Goal: Task Accomplishment & Management: Manage account settings

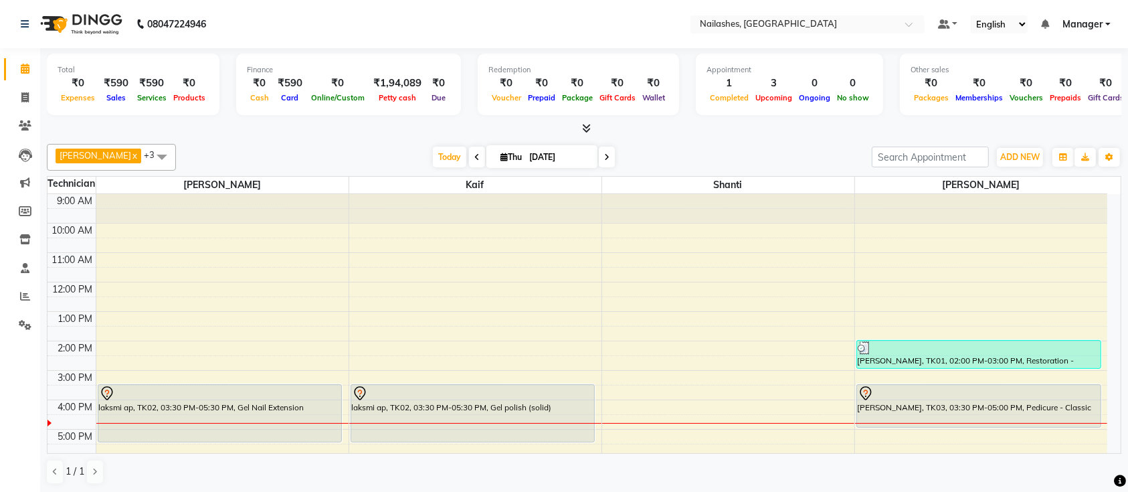
scroll to position [151, 0]
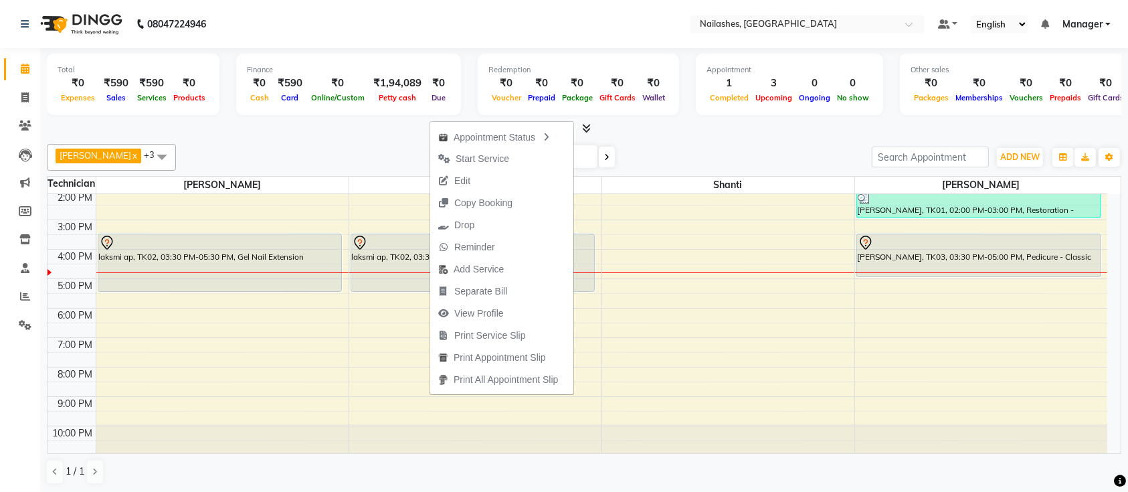
click at [300, 163] on div "[DATE] [DATE]" at bounding box center [524, 157] width 683 height 20
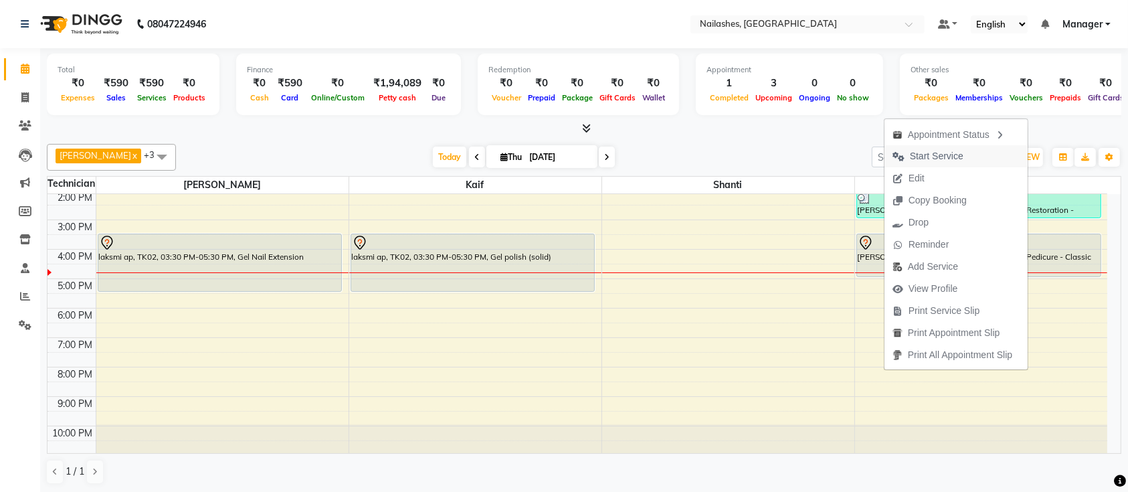
click at [974, 158] on button "Start Service" at bounding box center [956, 156] width 143 height 22
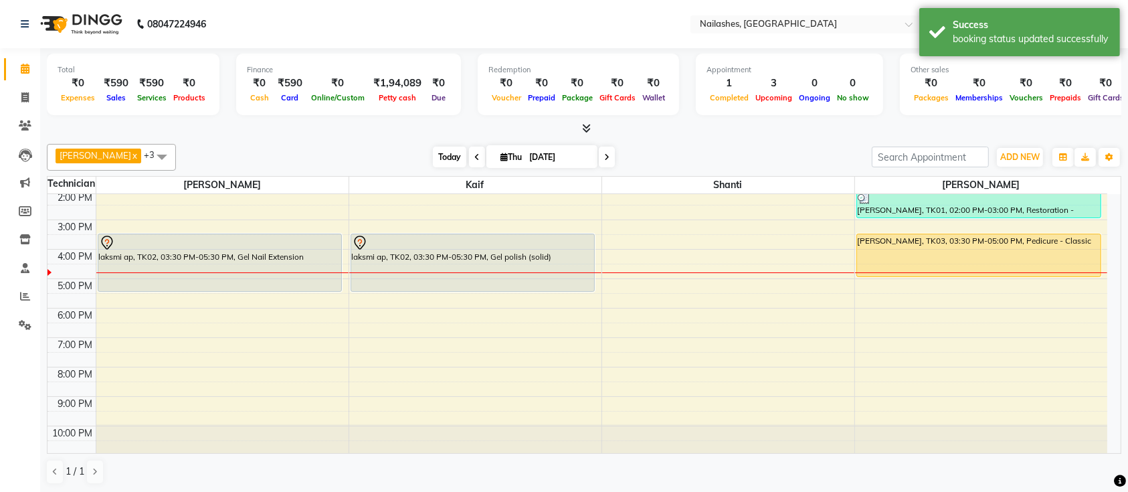
click at [433, 161] on span "Today" at bounding box center [449, 157] width 33 height 21
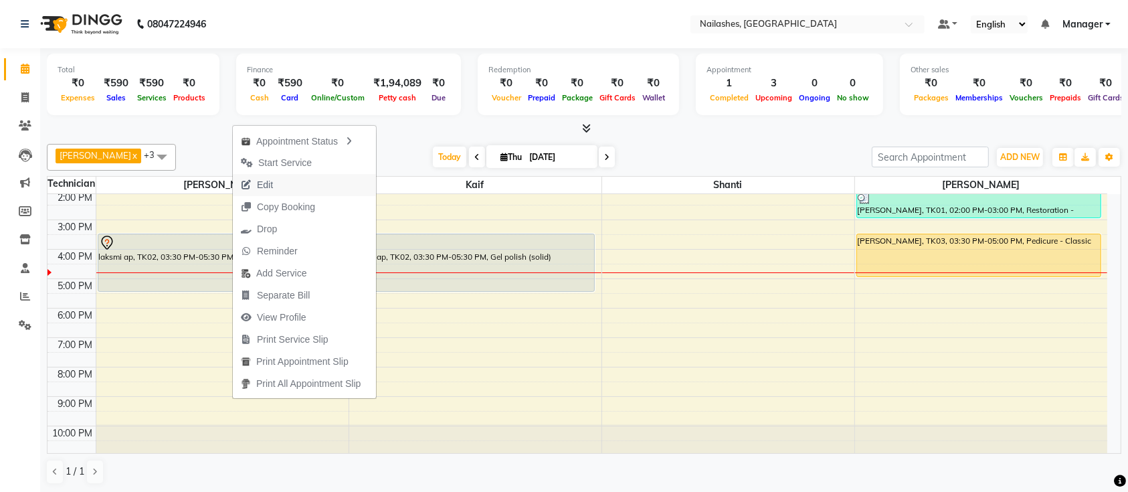
click at [250, 191] on span "Edit" at bounding box center [257, 185] width 48 height 22
select select "tentative"
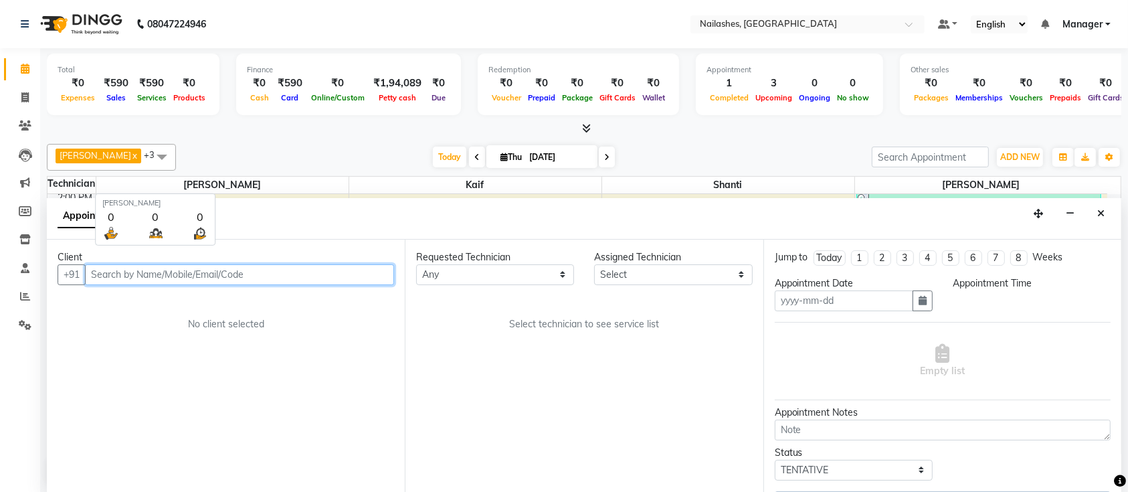
type input "[DATE]"
select select "930"
select select "29607"
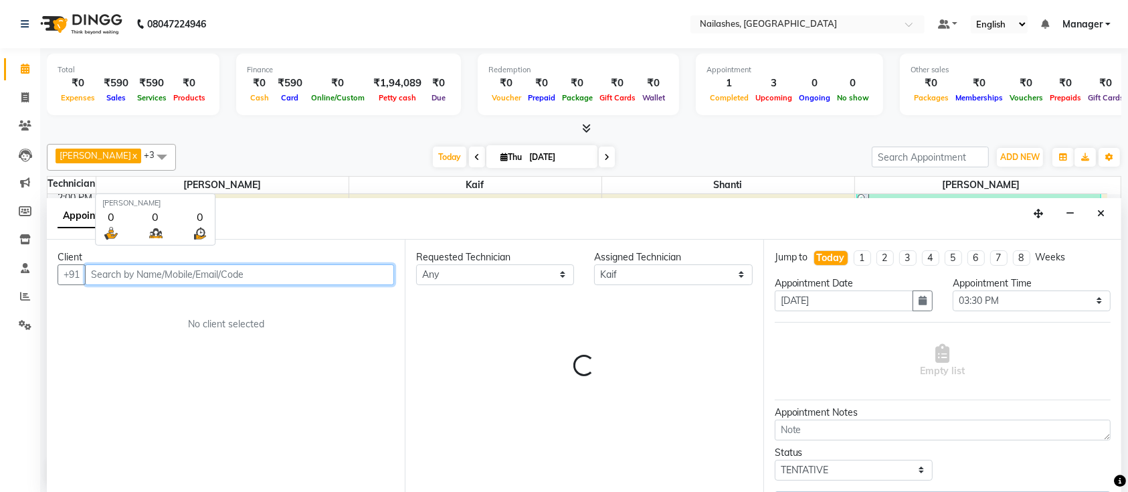
select select "1891"
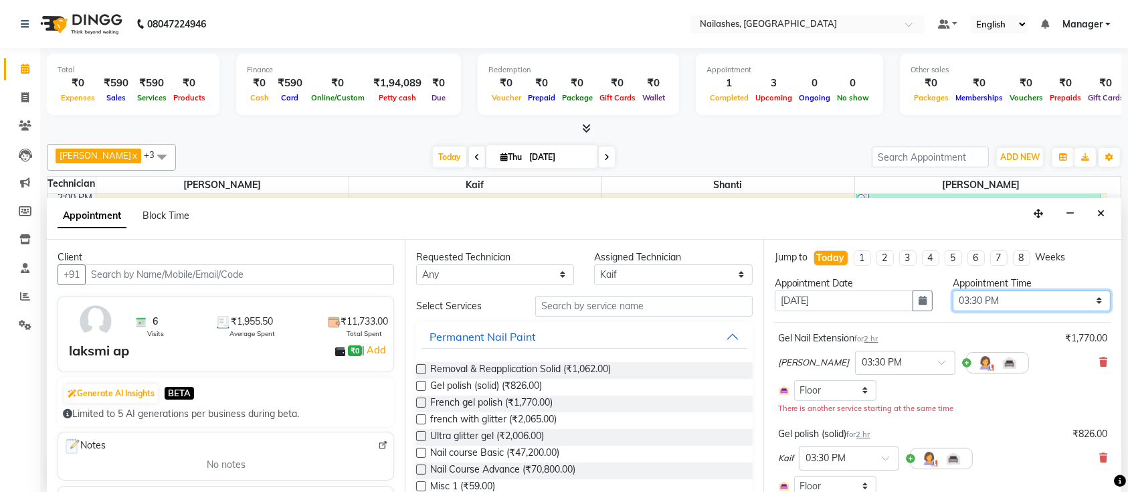
click at [1041, 292] on select "Select 10:00 AM 10:15 AM 10:30 AM 10:45 AM 11:00 AM 11:15 AM 11:30 AM 11:45 AM …" at bounding box center [1032, 300] width 158 height 21
select select "690"
click at [953, 290] on select "Select 10:00 AM 10:15 AM 10:30 AM 10:45 AM 11:00 AM 11:15 AM 11:30 AM 11:45 AM …" at bounding box center [1032, 300] width 158 height 21
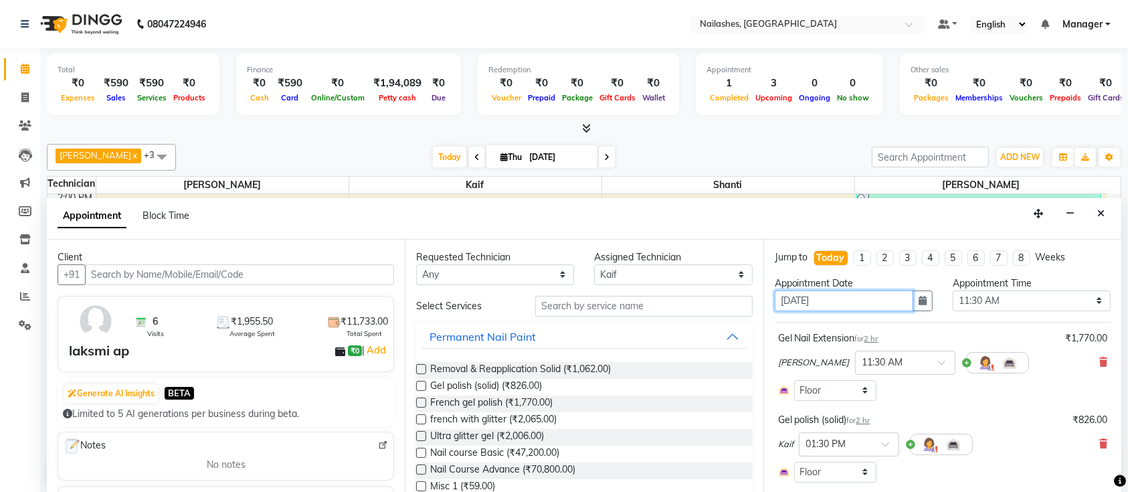
click at [794, 295] on input "[DATE]" at bounding box center [844, 300] width 139 height 21
type input "0509-2025"
type input "[DATE]"
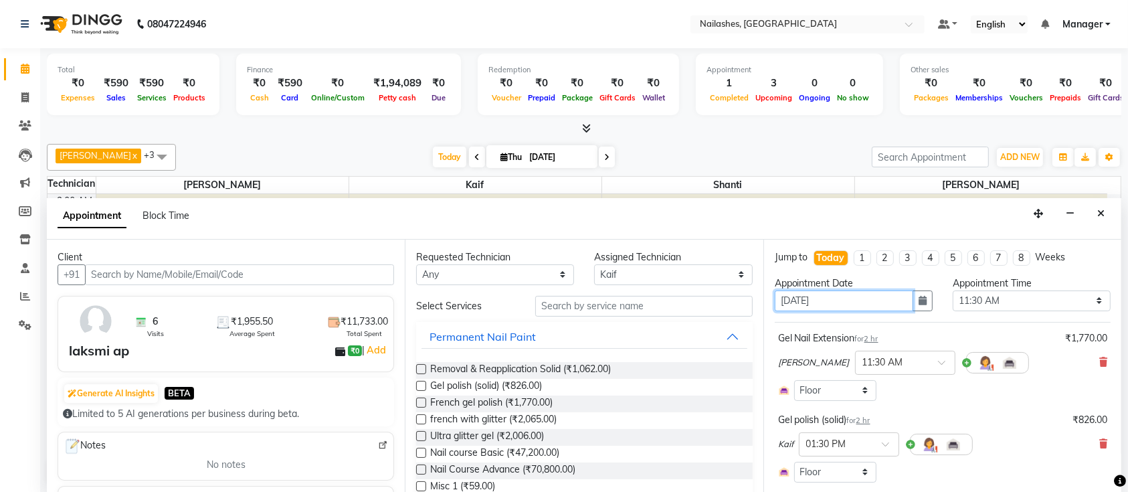
select select "690"
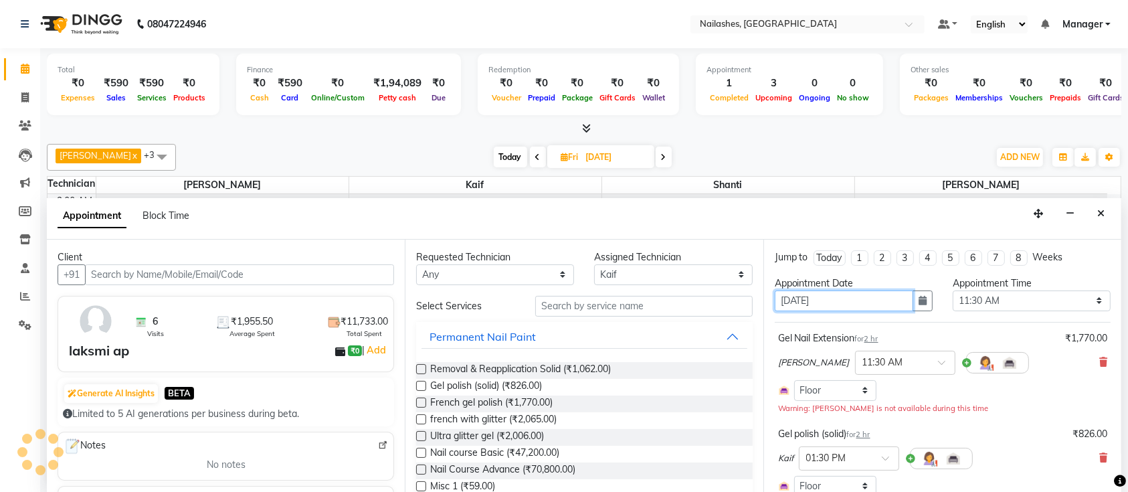
scroll to position [151, 0]
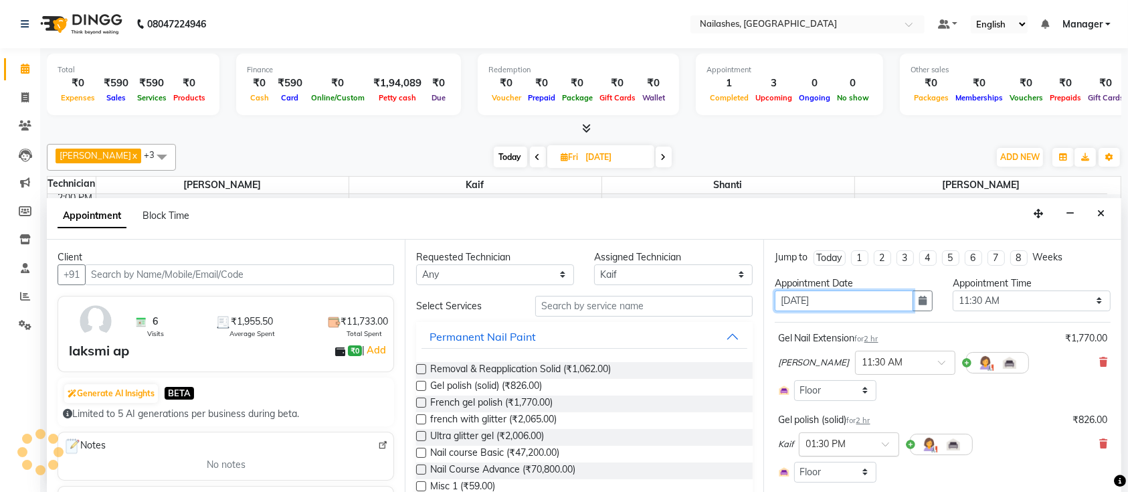
type input "[DATE]"
click at [836, 447] on input "text" at bounding box center [835, 443] width 59 height 14
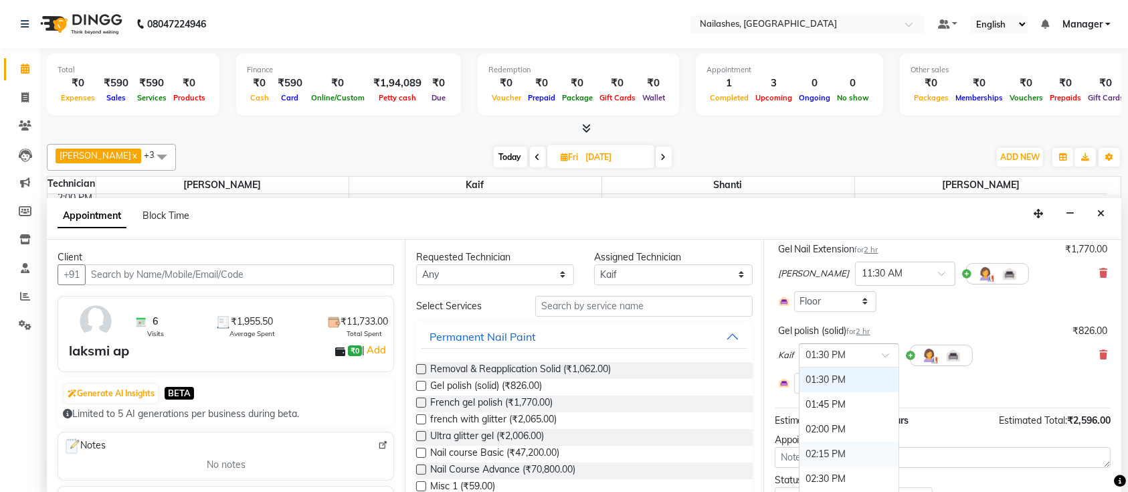
scroll to position [257, 0]
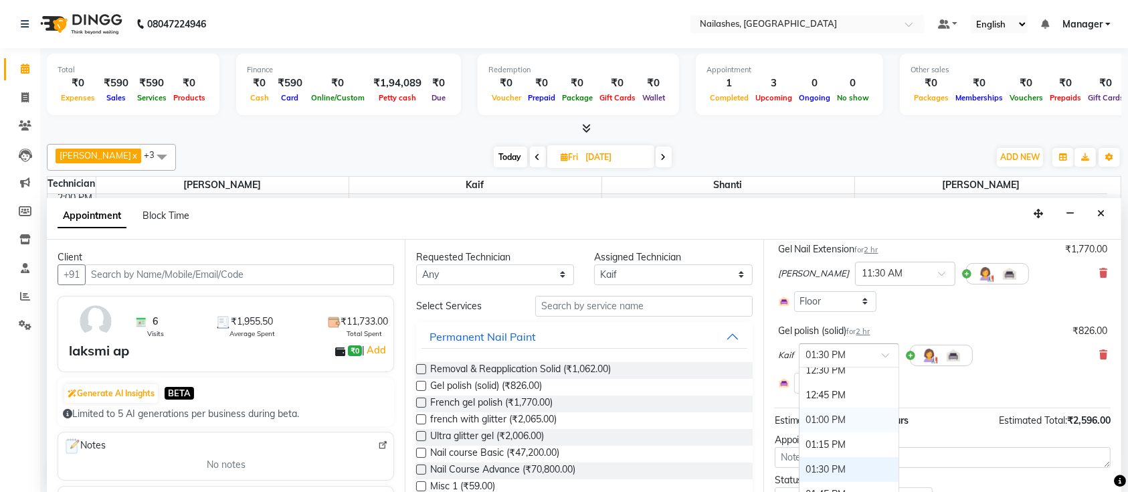
click at [827, 423] on div "01:00 PM" at bounding box center [849, 420] width 99 height 25
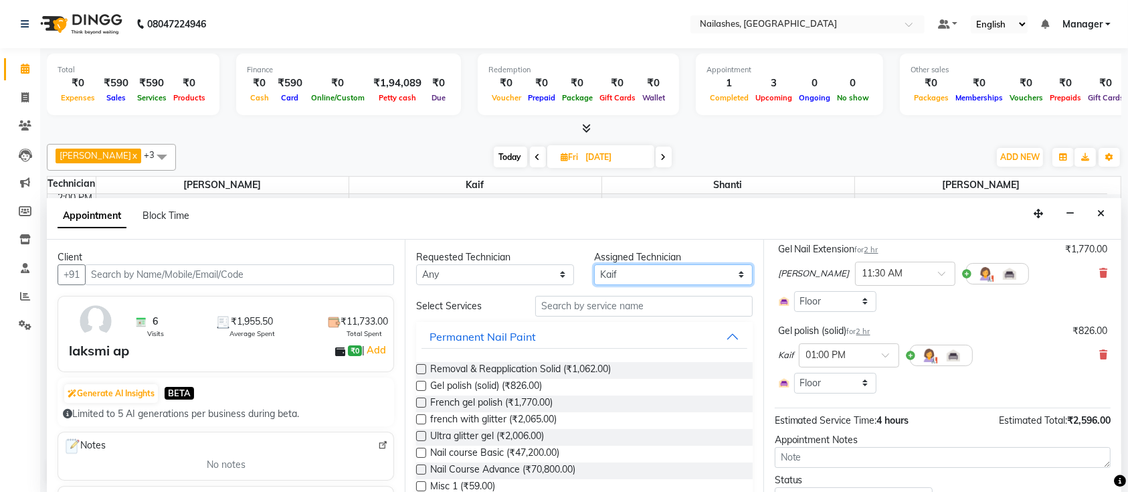
click at [657, 276] on select "Select [PERSON_NAME] Kaif Shanti [PERSON_NAME]" at bounding box center [673, 274] width 158 height 21
select select "24569"
click at [594, 264] on select "Select [PERSON_NAME] Kaif Shanti [PERSON_NAME]" at bounding box center [673, 274] width 158 height 21
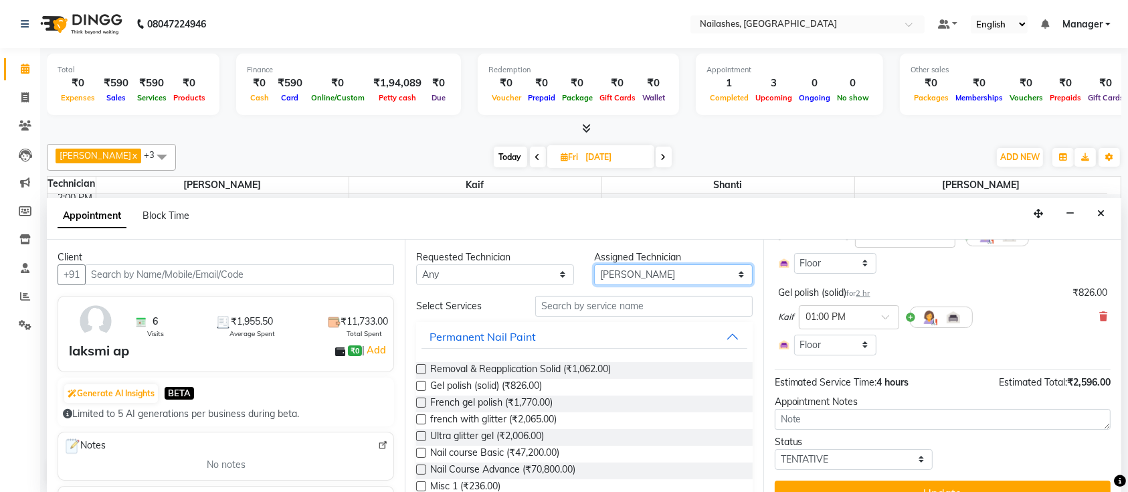
scroll to position [149, 0]
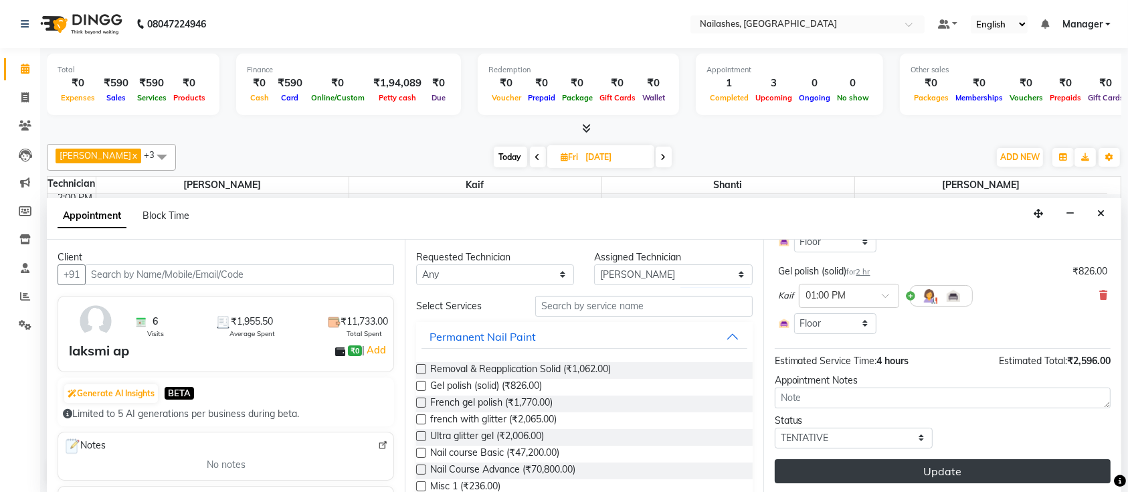
click at [907, 459] on button "Update" at bounding box center [943, 471] width 336 height 24
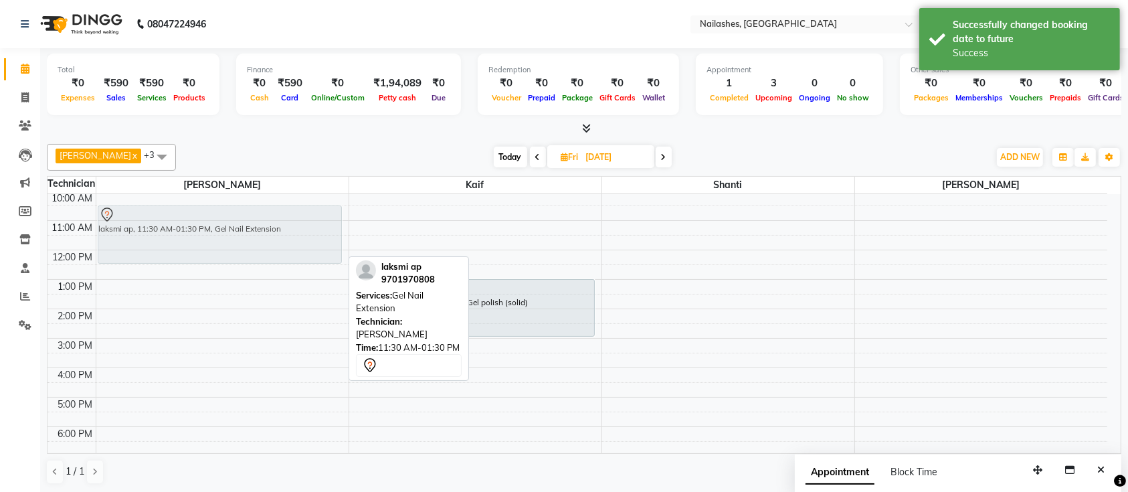
scroll to position [29, 0]
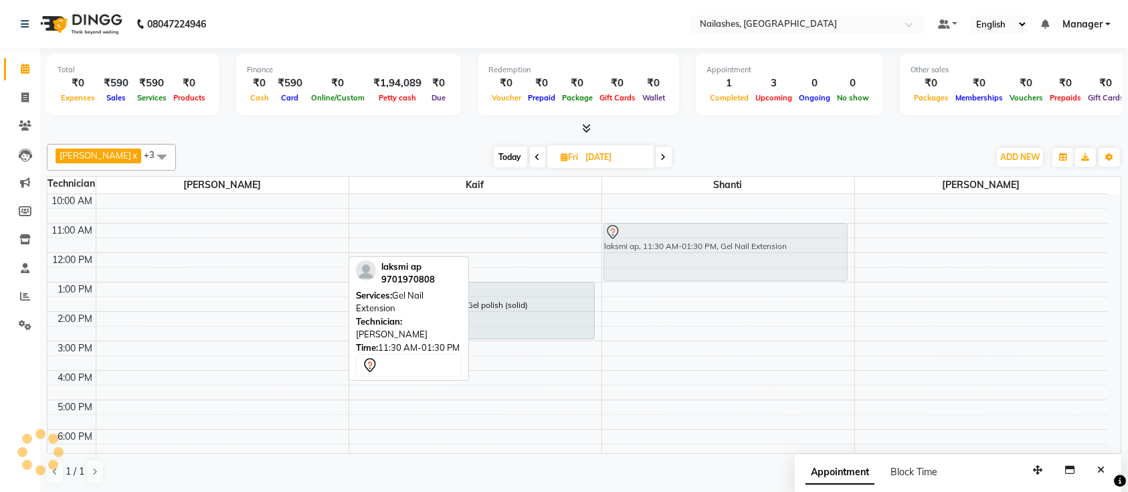
drag, startPoint x: 313, startPoint y: 220, endPoint x: 819, endPoint y: 237, distance: 506.2
click at [819, 237] on tr "laksmi ap, 11:30 AM-01:30 PM, Gel Nail Extension laksmi ap, 01:00 PM-03:00 PM, …" at bounding box center [578, 371] width 1060 height 412
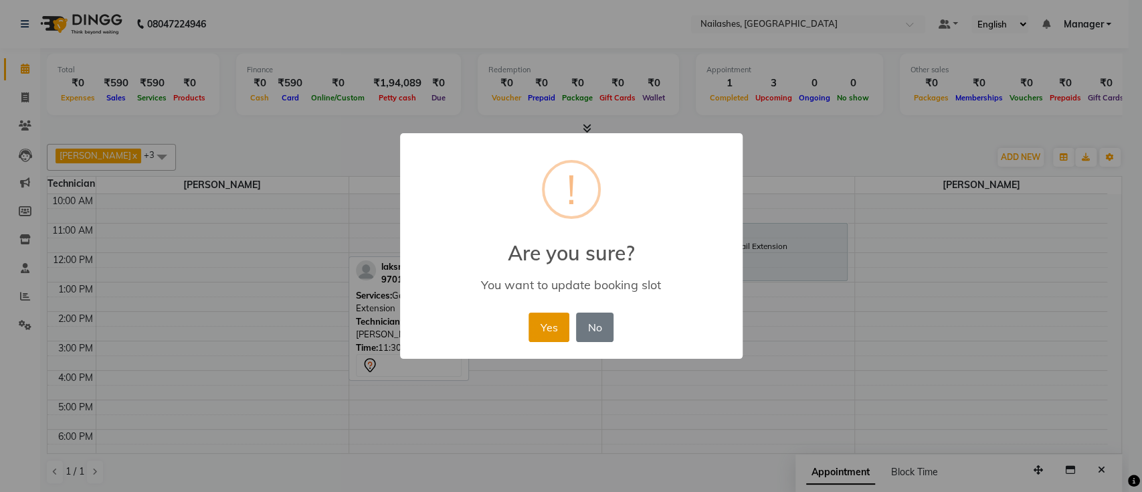
click at [545, 332] on button "Yes" at bounding box center [549, 327] width 41 height 29
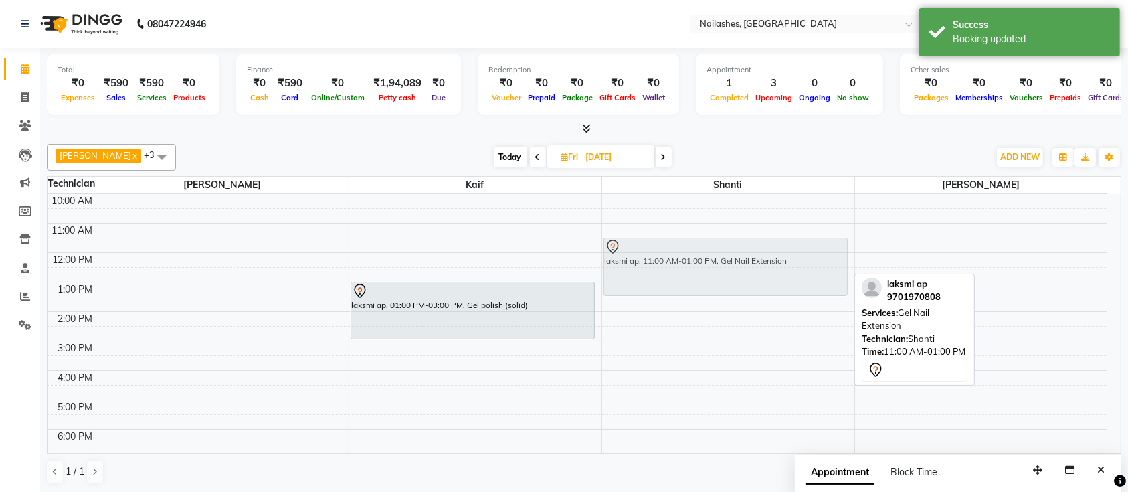
drag, startPoint x: 658, startPoint y: 238, endPoint x: 665, endPoint y: 252, distance: 15.6
click at [665, 252] on div "laksmi ap, 11:00 AM-01:00 PM, Gel Nail Extension laksmi ap, 11:00 AM-01:00 PM, …" at bounding box center [728, 371] width 252 height 412
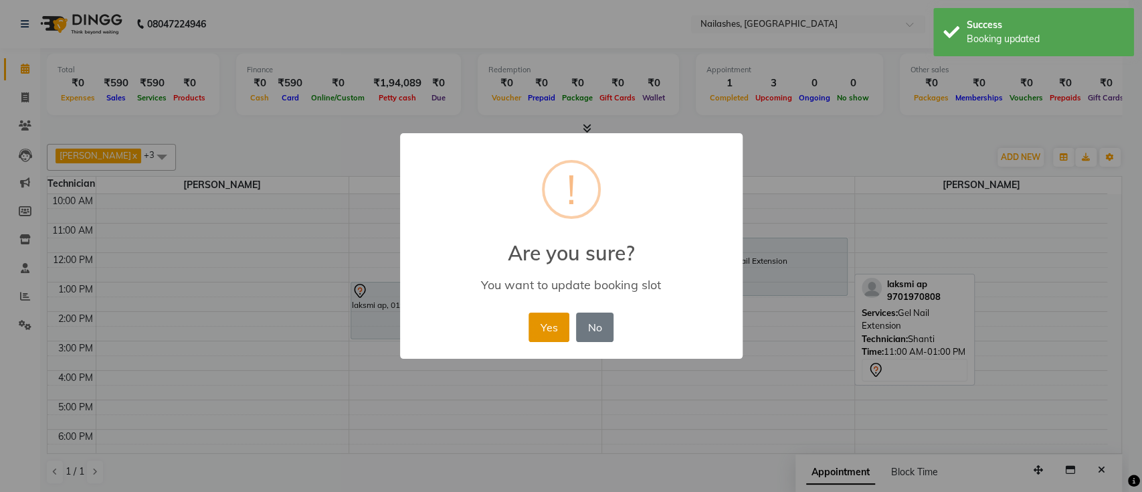
click at [547, 320] on button "Yes" at bounding box center [549, 327] width 41 height 29
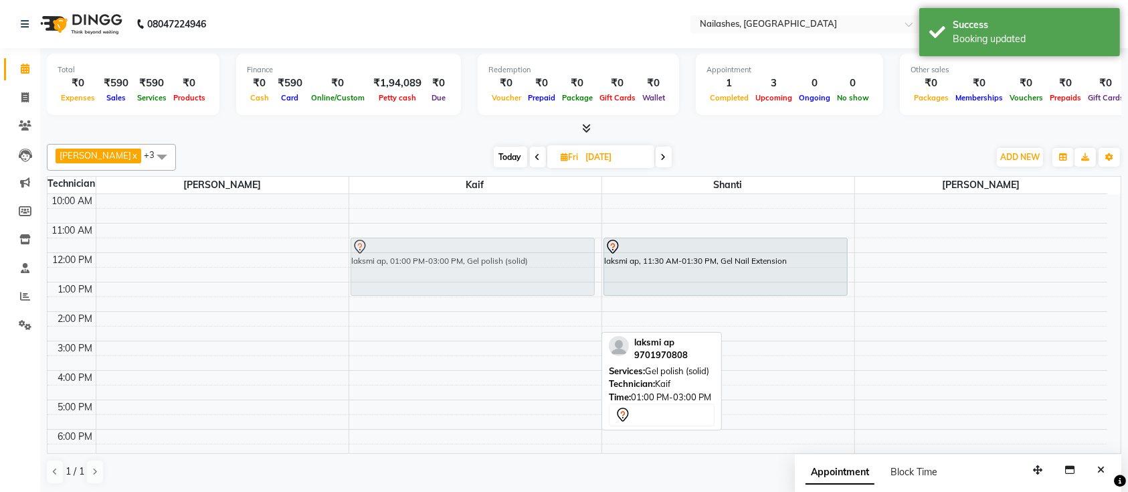
drag, startPoint x: 458, startPoint y: 307, endPoint x: 533, endPoint y: 262, distance: 87.3
click at [533, 262] on div "laksmi ap, 01:00 PM-03:00 PM, Gel polish (solid) laksmi ap, 01:00 PM-03:00 PM, …" at bounding box center [475, 371] width 252 height 412
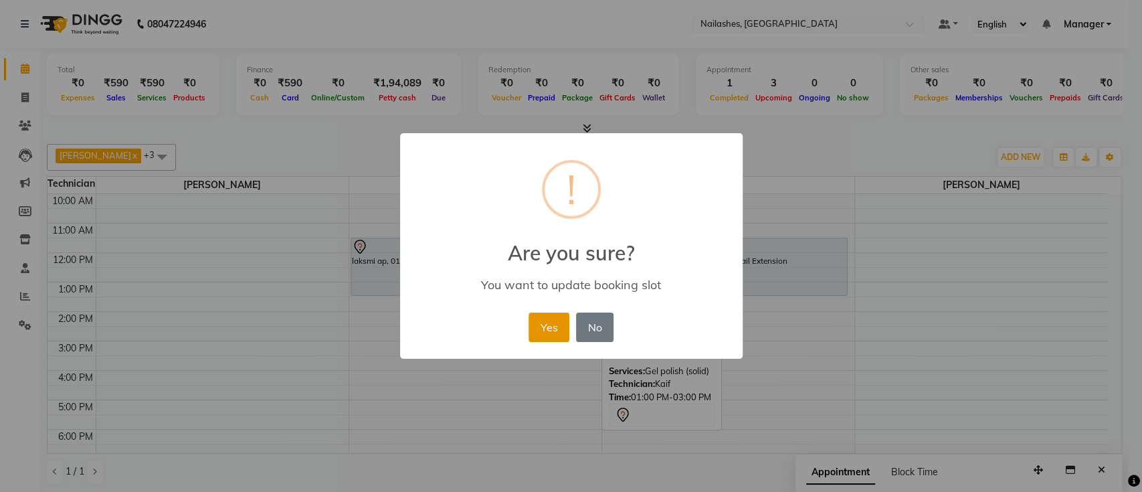
click at [545, 333] on button "Yes" at bounding box center [549, 327] width 41 height 29
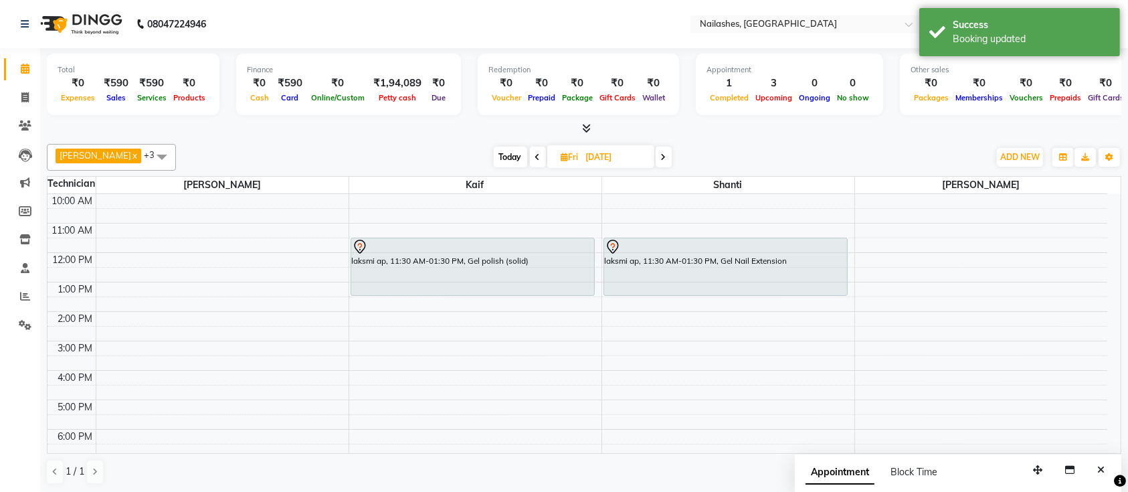
click at [494, 159] on span "Today" at bounding box center [510, 157] width 33 height 21
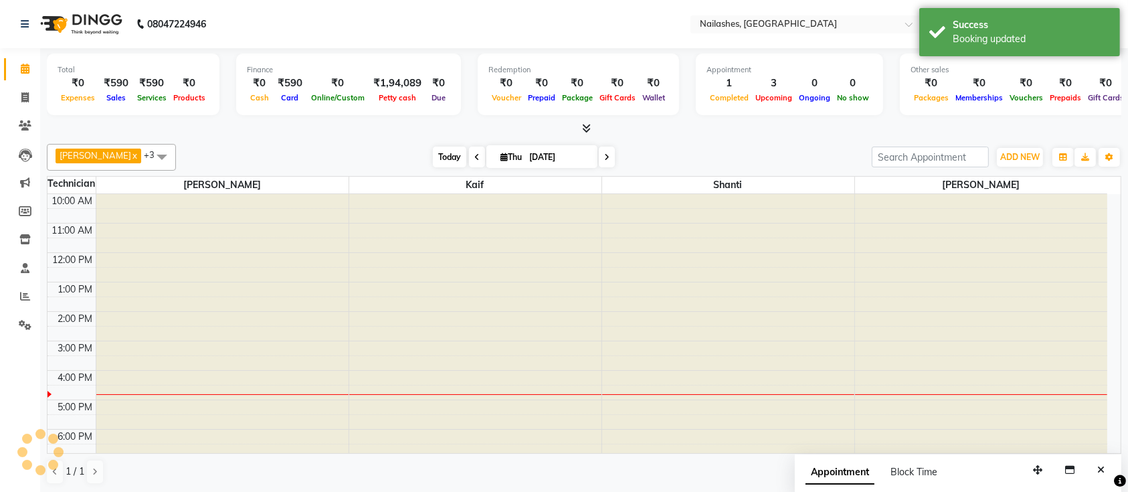
scroll to position [151, 0]
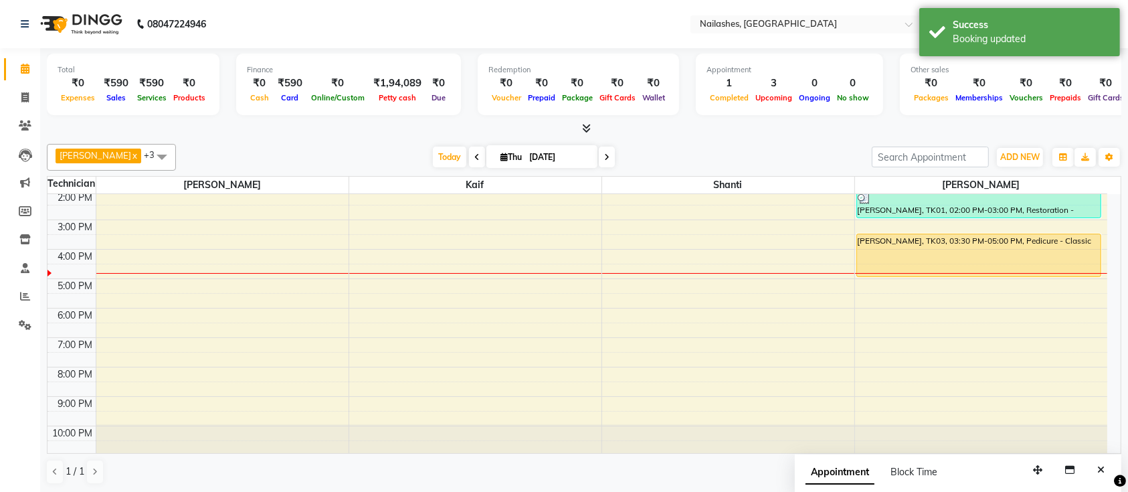
click at [599, 159] on span at bounding box center [607, 157] width 16 height 21
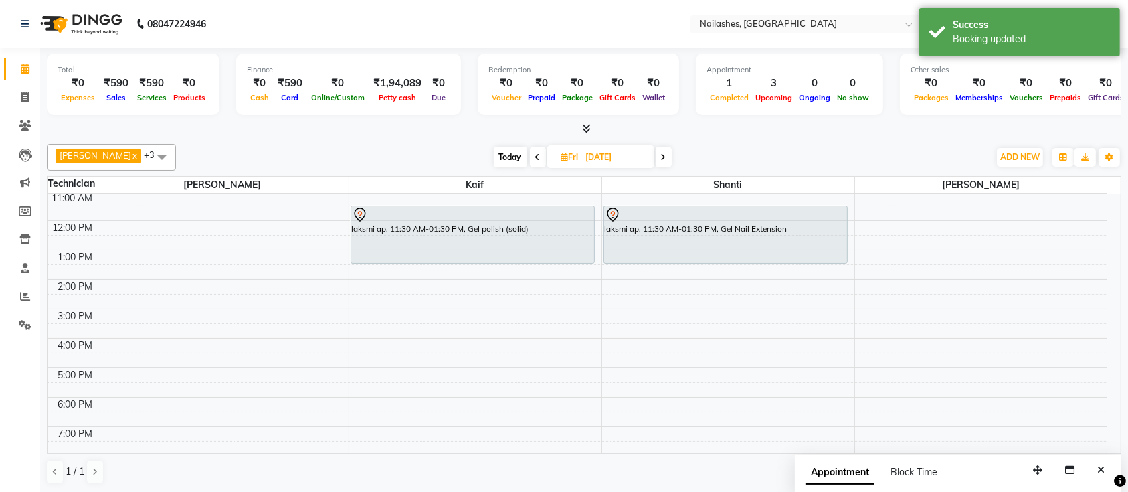
scroll to position [0, 0]
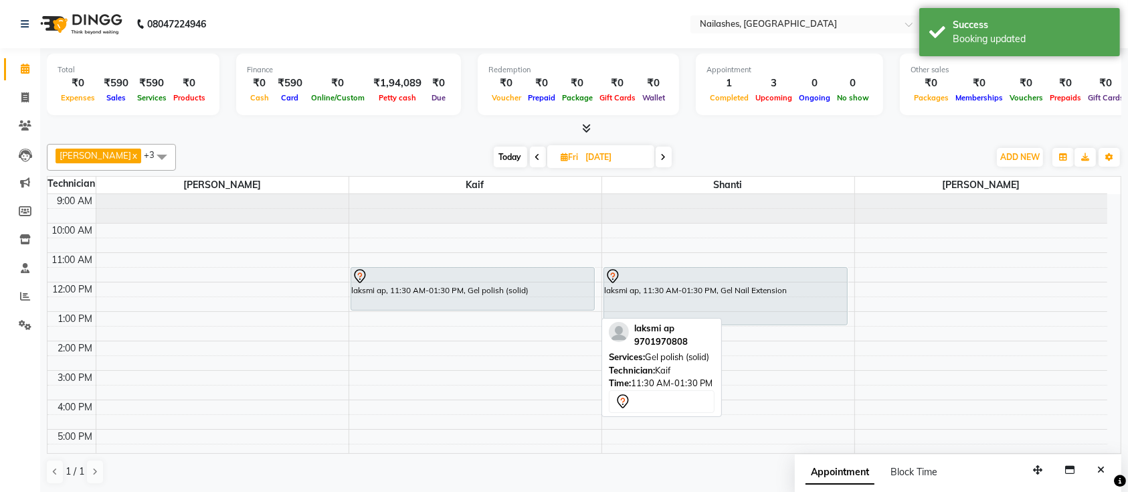
drag, startPoint x: 498, startPoint y: 322, endPoint x: 489, endPoint y: 302, distance: 21.3
click at [489, 302] on div "laksmi ap, 11:30 AM-01:30 PM, Gel polish (solid) laksmi ap, 11:30 AM-01:30 PM, …" at bounding box center [475, 400] width 252 height 412
click at [501, 153] on span "Today" at bounding box center [510, 157] width 33 height 21
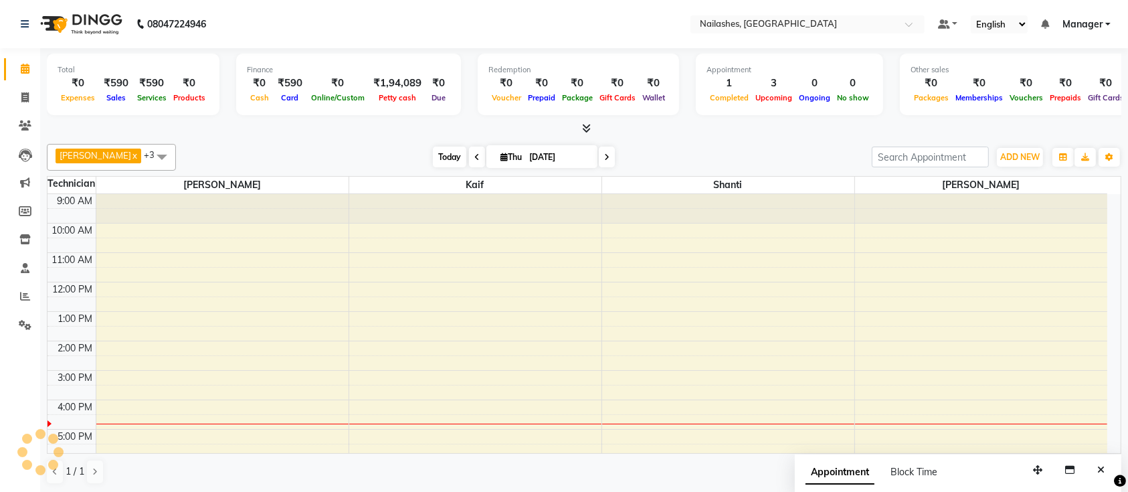
scroll to position [151, 0]
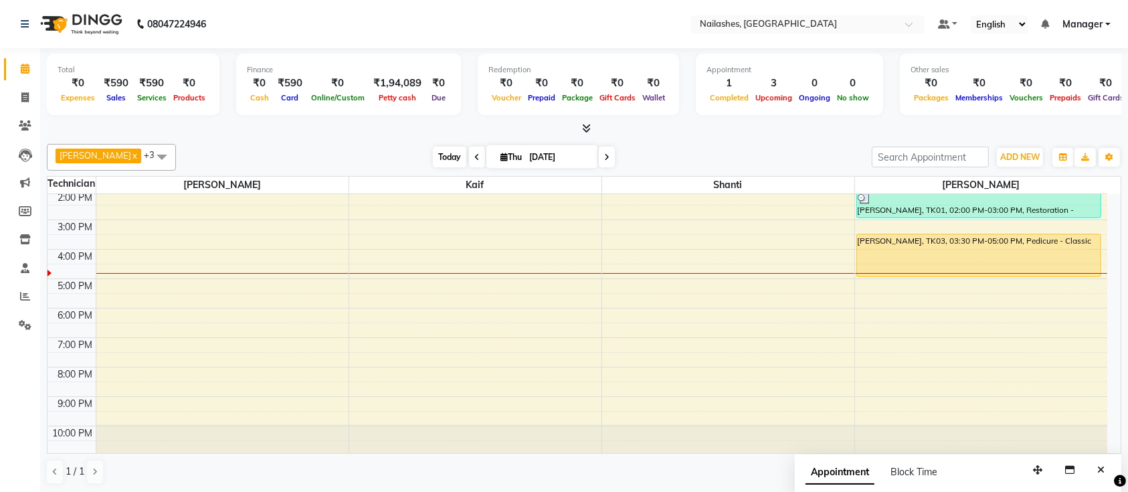
click at [433, 161] on span "Today" at bounding box center [449, 157] width 33 height 21
drag, startPoint x: 377, startPoint y: 149, endPoint x: 284, endPoint y: 156, distance: 93.9
click at [284, 156] on div "[DATE] [DATE]" at bounding box center [524, 157] width 683 height 20
click at [202, 135] on div at bounding box center [584, 129] width 1075 height 14
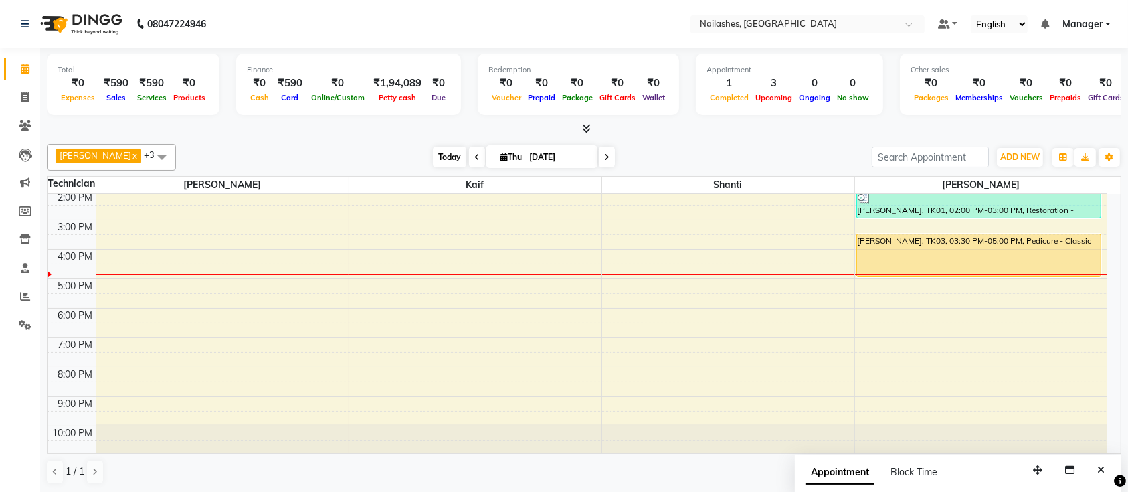
click at [433, 153] on span "Today" at bounding box center [449, 157] width 33 height 21
click at [327, 123] on div at bounding box center [584, 129] width 1075 height 14
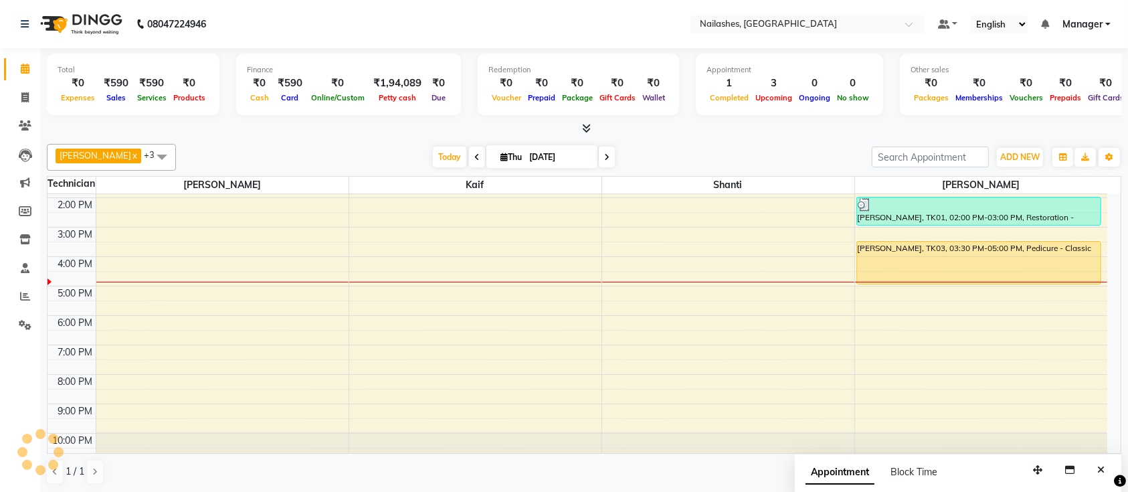
scroll to position [143, 0]
click at [323, 173] on div "[PERSON_NAME] x Shanti x [PERSON_NAME] x Kaif x +3 UnSelect All [PERSON_NAME] K…" at bounding box center [584, 314] width 1075 height 351
click at [428, 169] on div "[PERSON_NAME] x Shanti x [PERSON_NAME] x Kaif x +3 UnSelect All [PERSON_NAME] K…" at bounding box center [584, 157] width 1075 height 27
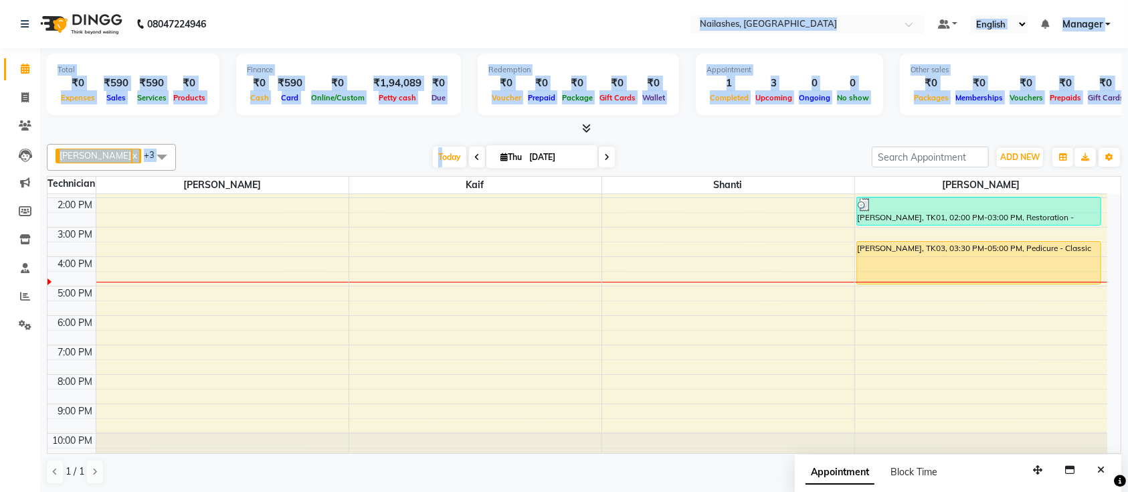
drag, startPoint x: 426, startPoint y: 153, endPoint x: 236, endPoint y: 19, distance: 232.4
click at [236, 19] on app-home "08047224946 Select Location × Nailashes, [GEOGRAPHIC_DATA] Default Panel My Pan…" at bounding box center [564, 246] width 1128 height 493
click at [252, 151] on div "[DATE] [DATE]" at bounding box center [524, 157] width 683 height 20
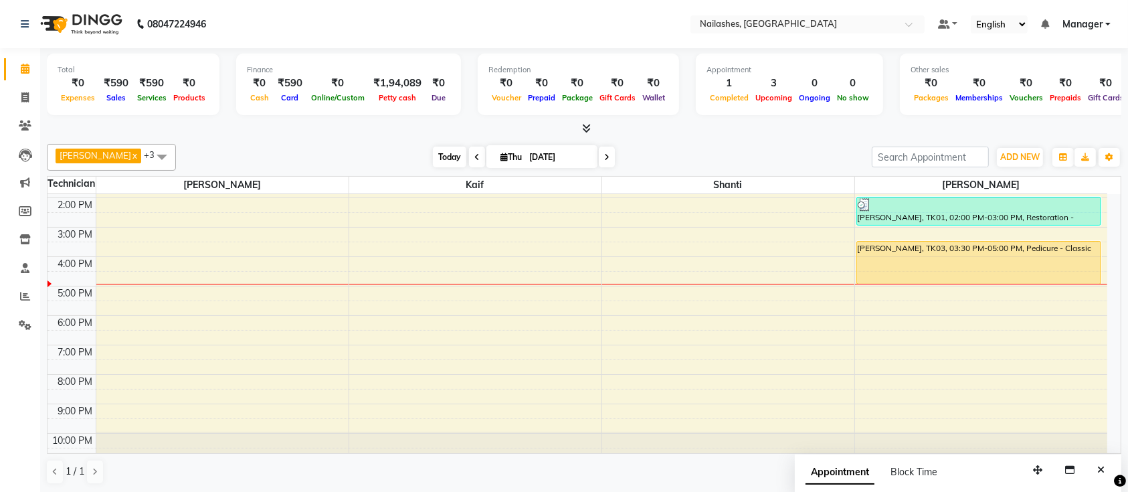
click at [433, 157] on span "Today" at bounding box center [449, 157] width 33 height 21
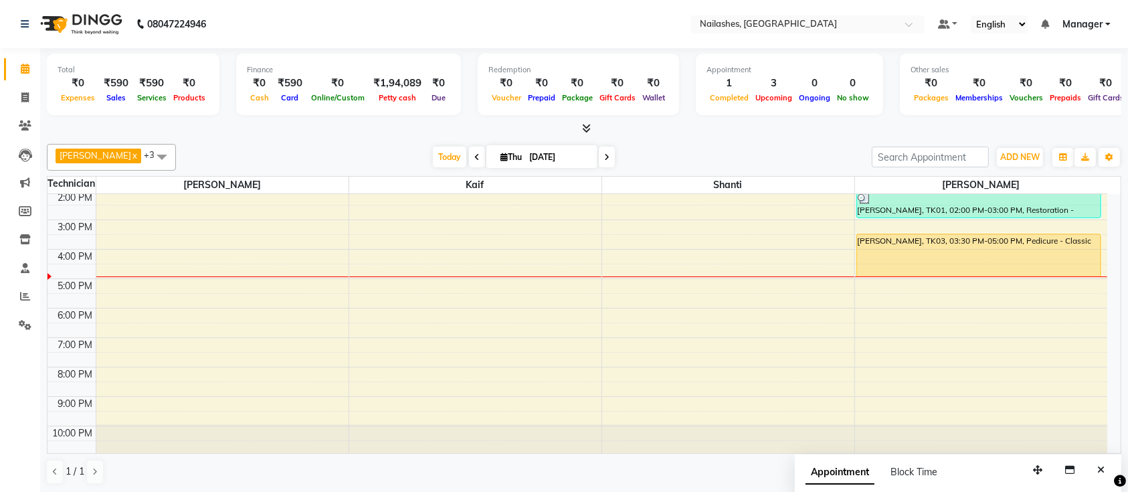
click at [599, 151] on span at bounding box center [607, 157] width 16 height 21
type input "[DATE]"
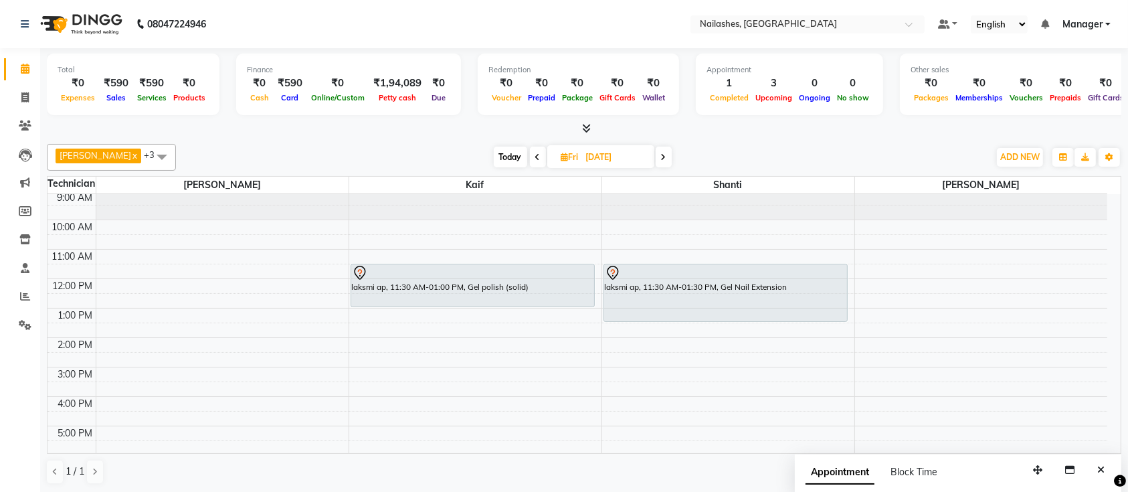
scroll to position [0, 0]
click at [628, 290] on div "laksmi ap, 11:30 AM-01:30 PM, Gel Nail Extension" at bounding box center [726, 296] width 244 height 57
click at [658, 286] on div "laksmi ap, 11:30 AM-01:30 PM, Gel Nail Extension" at bounding box center [726, 296] width 244 height 57
select select "7"
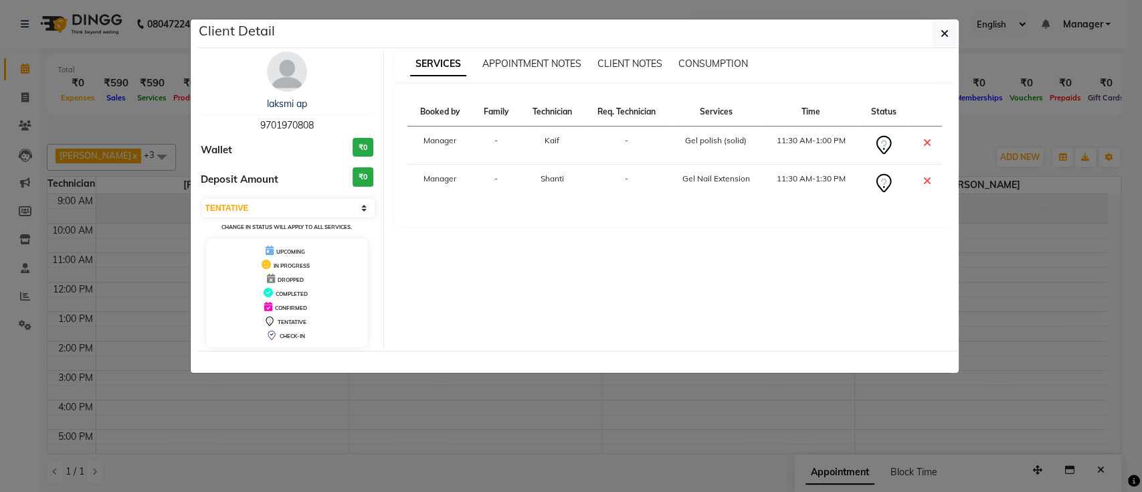
click at [292, 69] on img at bounding box center [287, 72] width 40 height 40
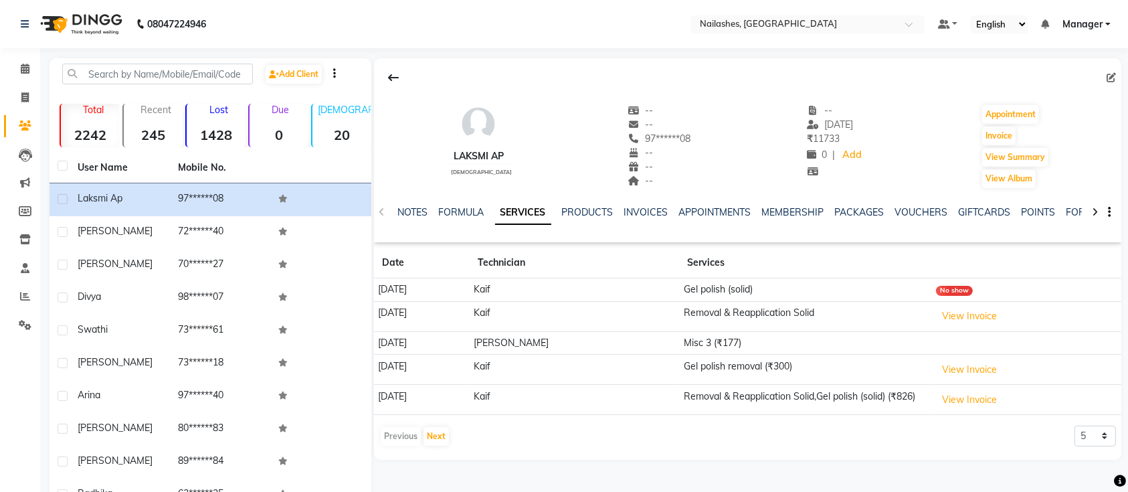
click at [438, 406] on td "[DATE]" at bounding box center [422, 400] width 96 height 30
click at [443, 427] on button "Next" at bounding box center [436, 436] width 25 height 19
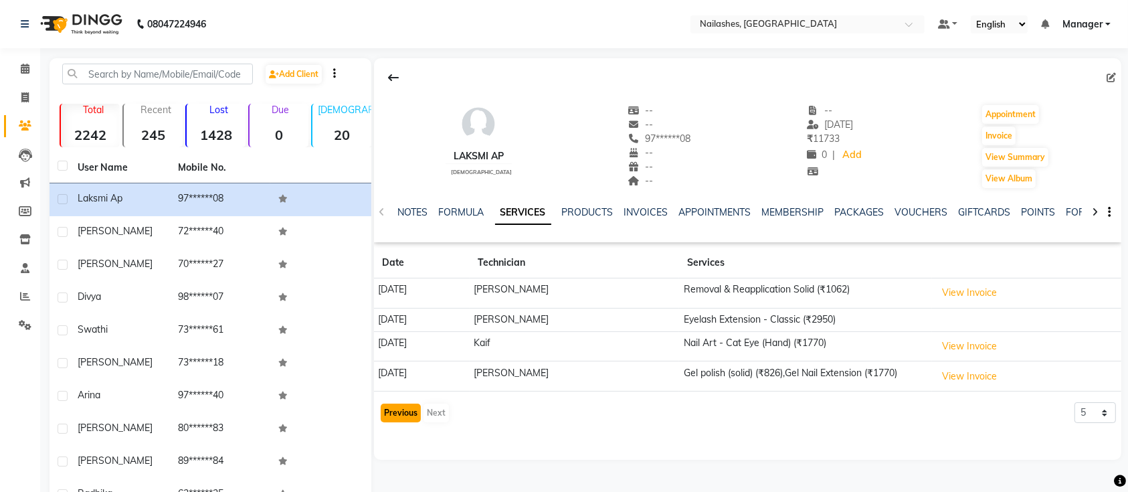
click at [389, 404] on button "Previous" at bounding box center [401, 413] width 40 height 19
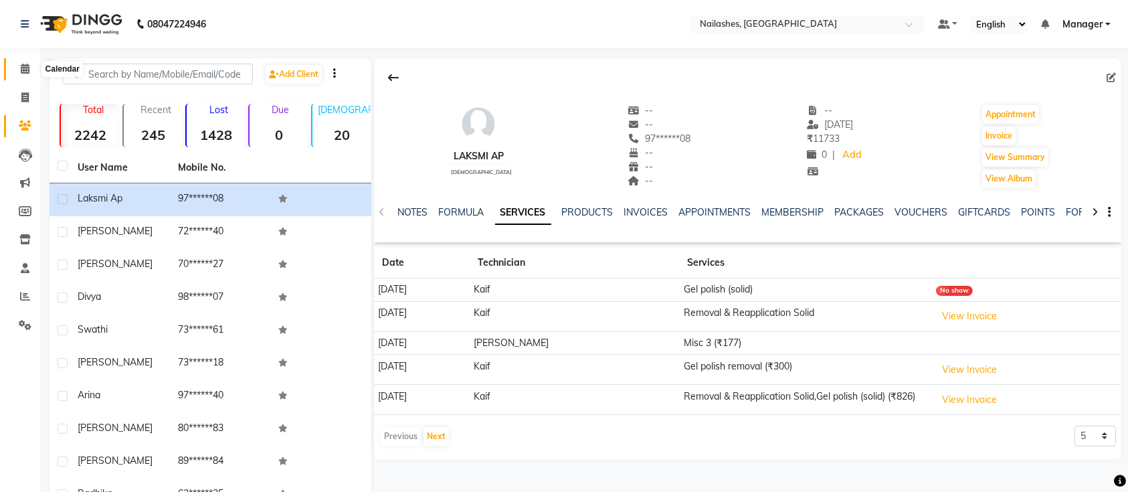
click at [27, 67] on icon at bounding box center [25, 69] width 9 height 10
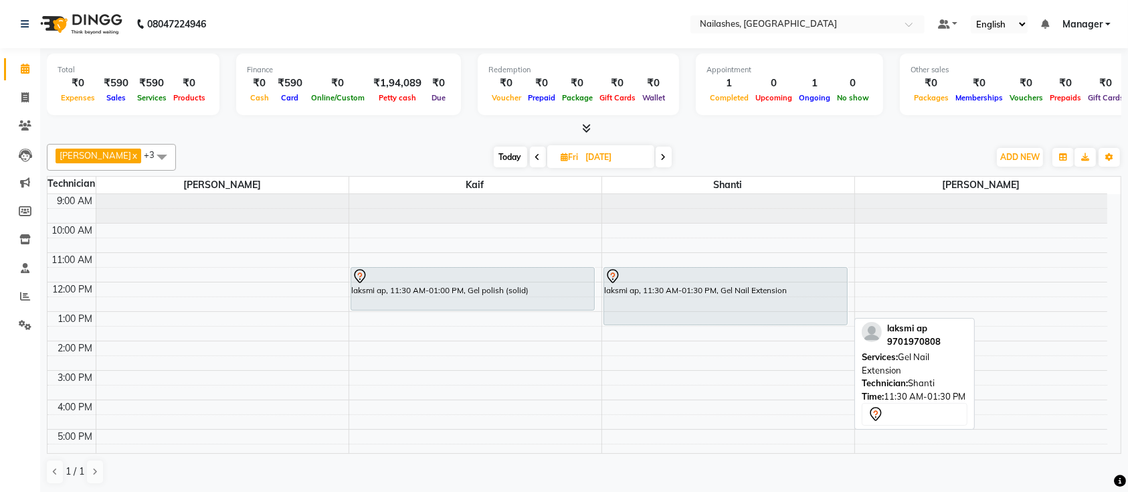
click at [641, 270] on div at bounding box center [726, 276] width 242 height 16
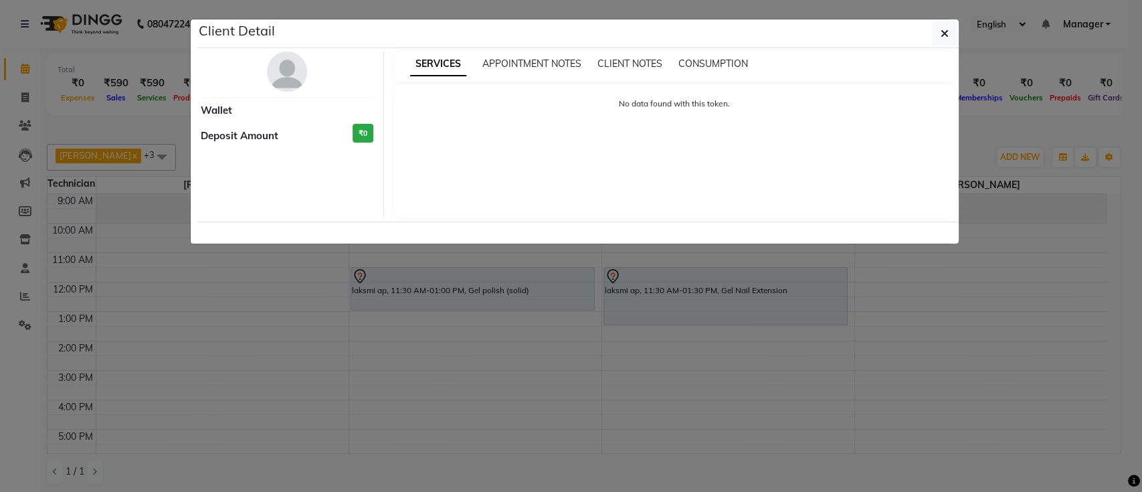
select select "7"
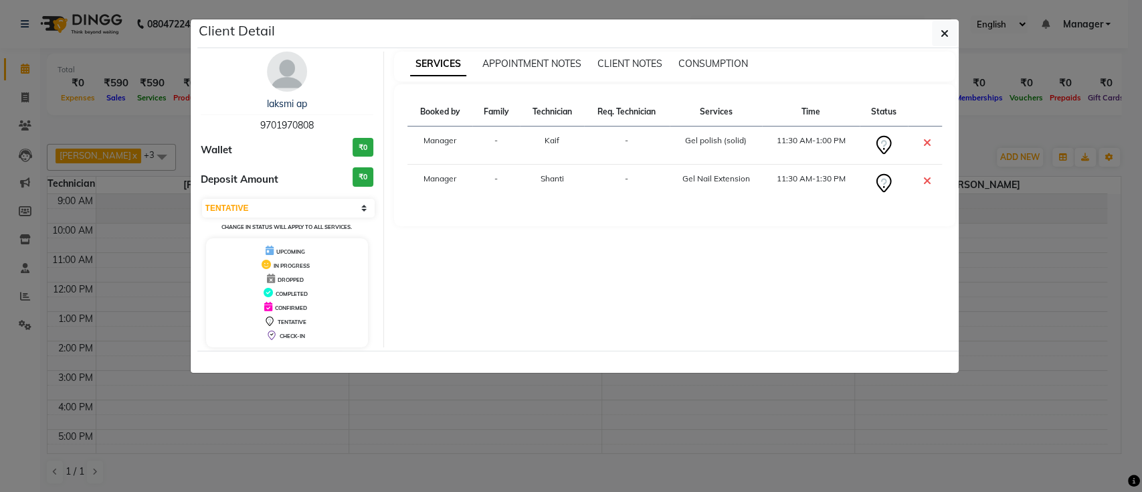
click at [296, 73] on img at bounding box center [287, 72] width 40 height 40
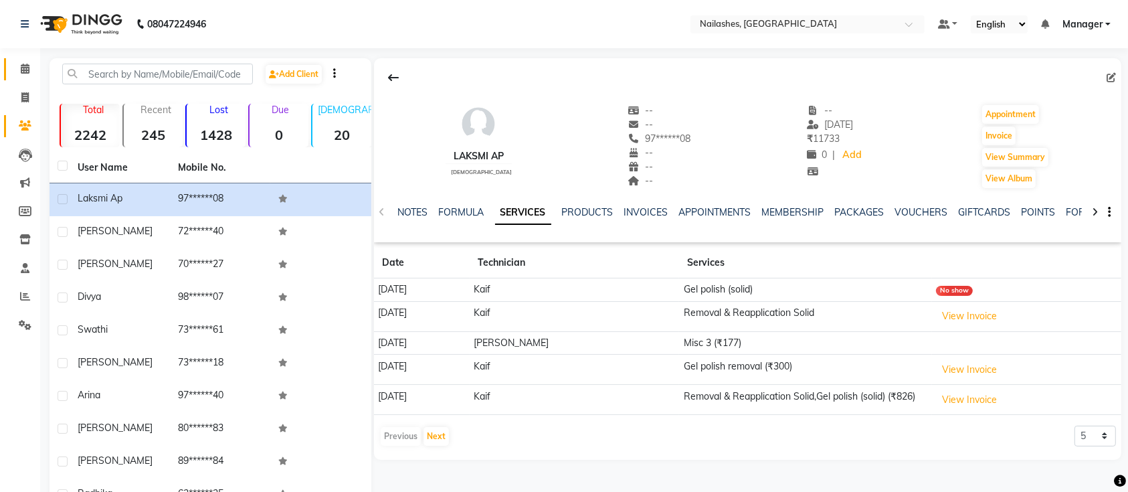
scroll to position [76, 0]
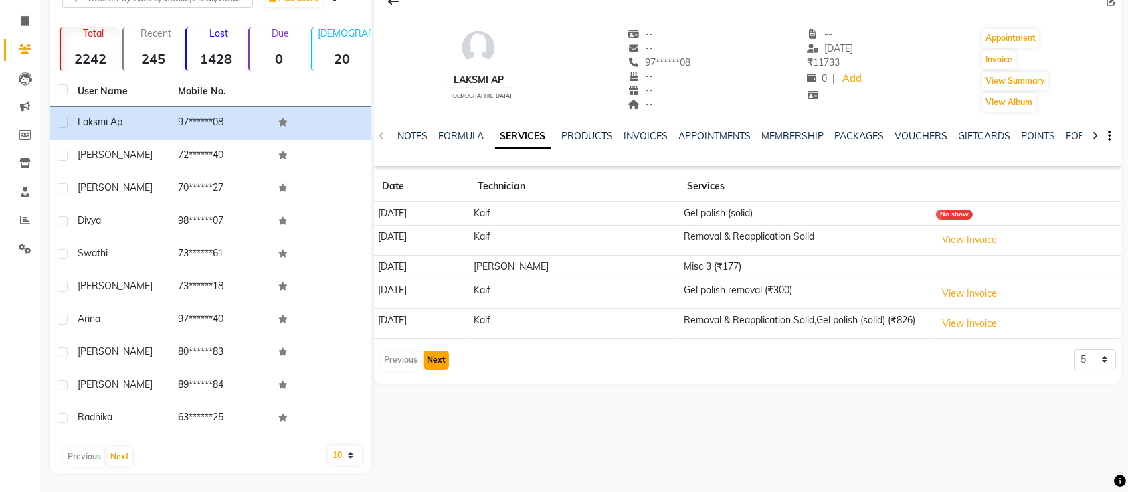
click at [445, 356] on button "Next" at bounding box center [436, 360] width 25 height 19
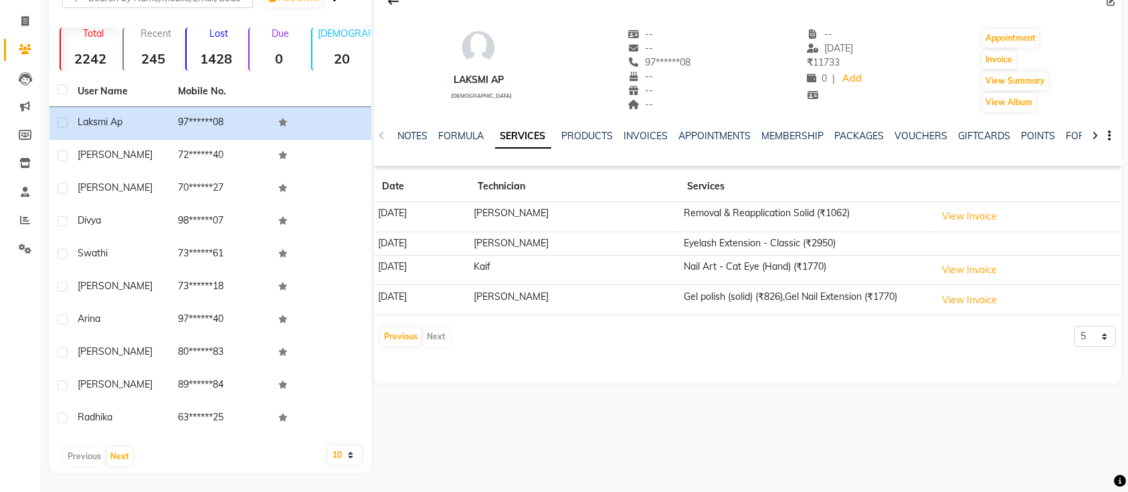
scroll to position [0, 0]
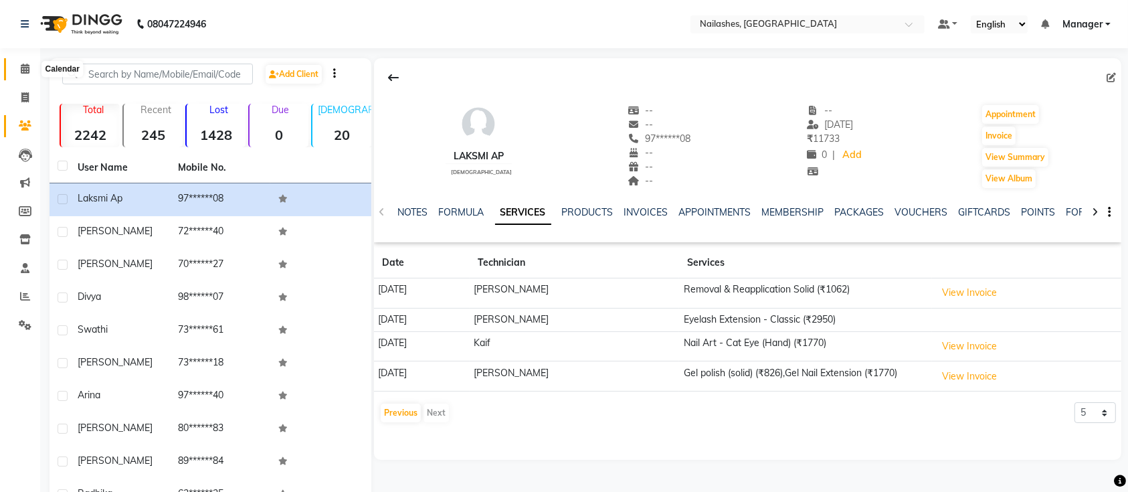
click at [16, 72] on span at bounding box center [24, 69] width 23 height 15
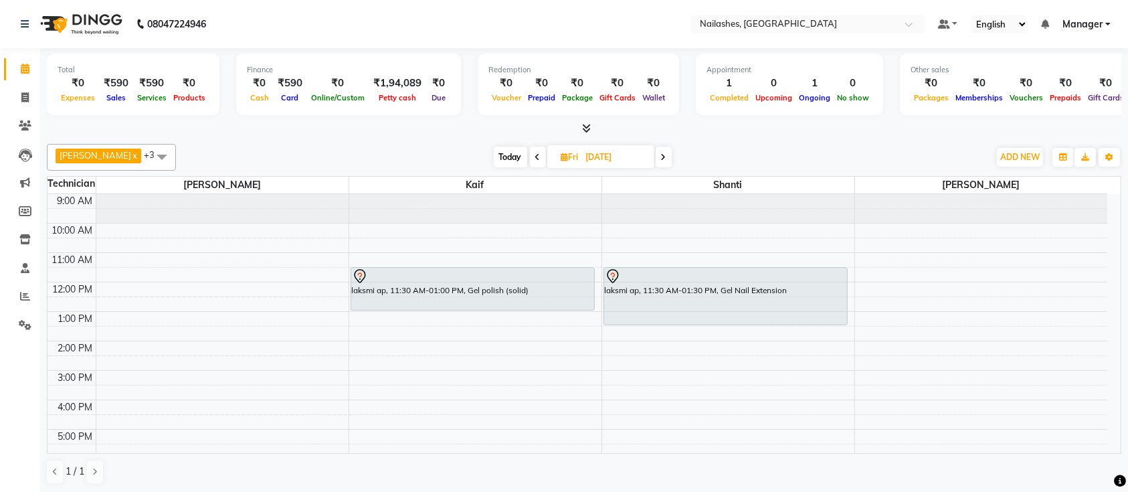
click at [494, 158] on span "Today" at bounding box center [510, 157] width 33 height 21
type input "[DATE]"
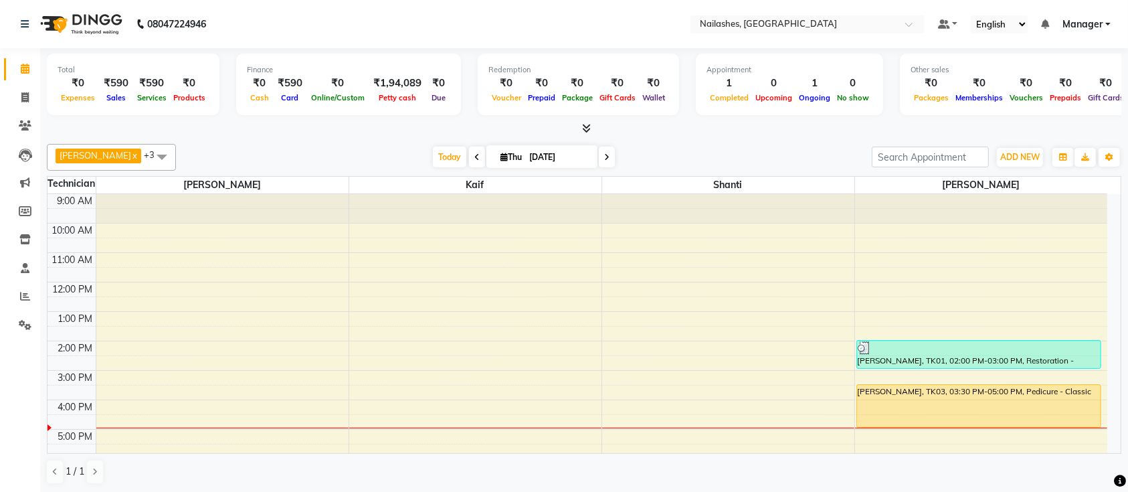
drag, startPoint x: 523, startPoint y: 213, endPoint x: 488, endPoint y: 213, distance: 35.5
click at [488, 213] on div at bounding box center [475, 208] width 252 height 29
click at [442, 153] on span "Today" at bounding box center [449, 157] width 33 height 21
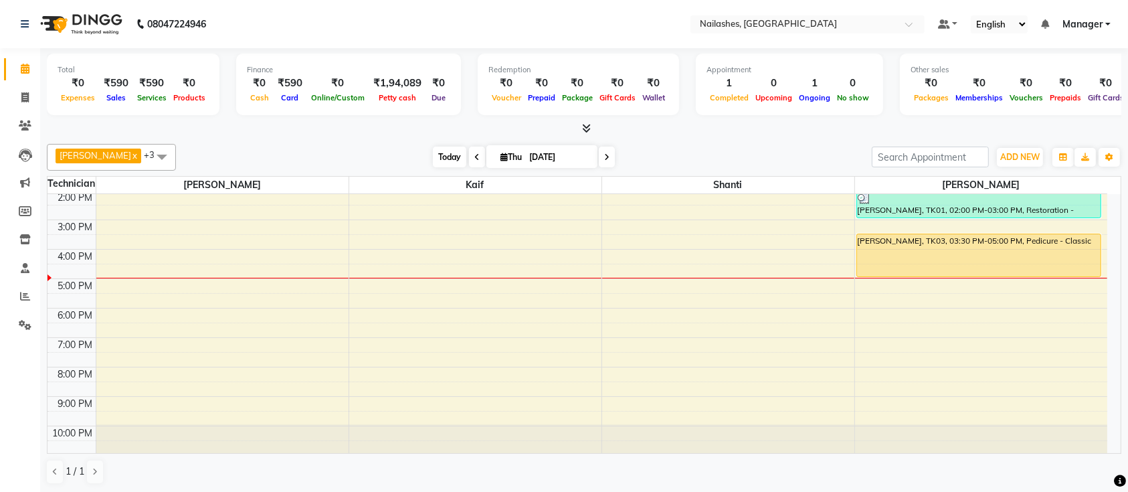
click at [442, 153] on span "Today" at bounding box center [449, 157] width 33 height 21
click at [520, 222] on div "9:00 AM 10:00 AM 11:00 AM 12:00 PM 1:00 PM 2:00 PM 3:00 PM 4:00 PM 5:00 PM 6:00…" at bounding box center [578, 249] width 1060 height 412
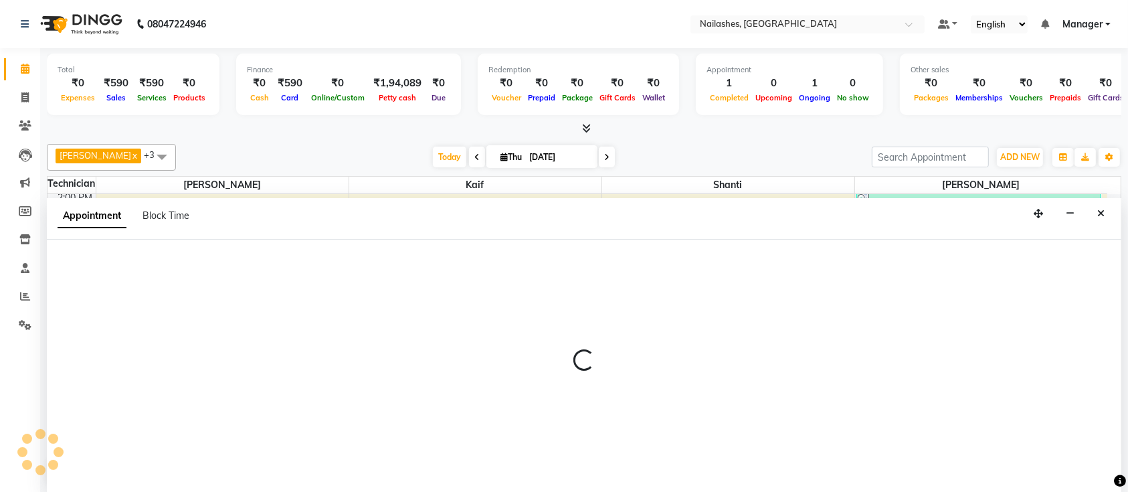
scroll to position [0, 0]
select select "29607"
select select "900"
select select "tentative"
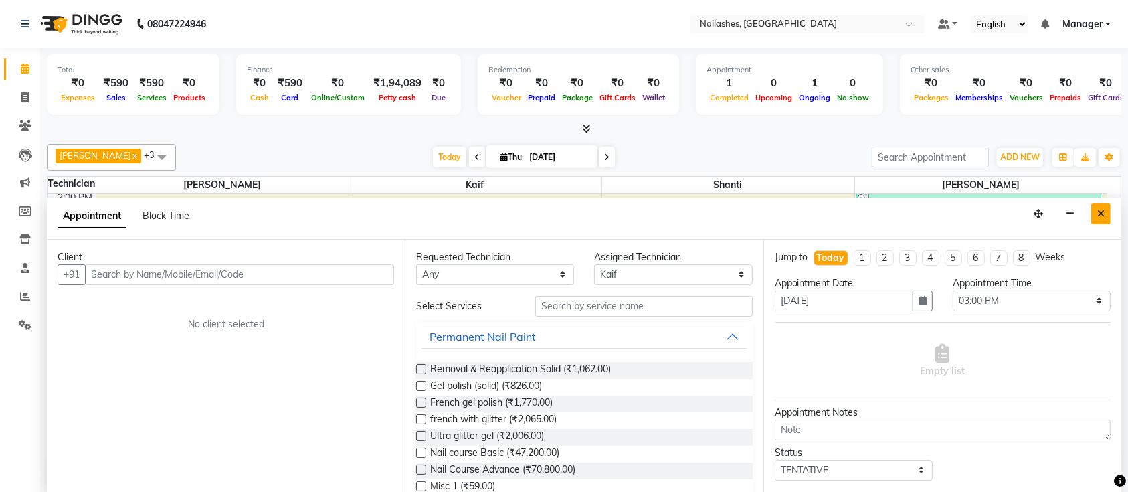
click at [1107, 217] on button "Close" at bounding box center [1100, 213] width 19 height 21
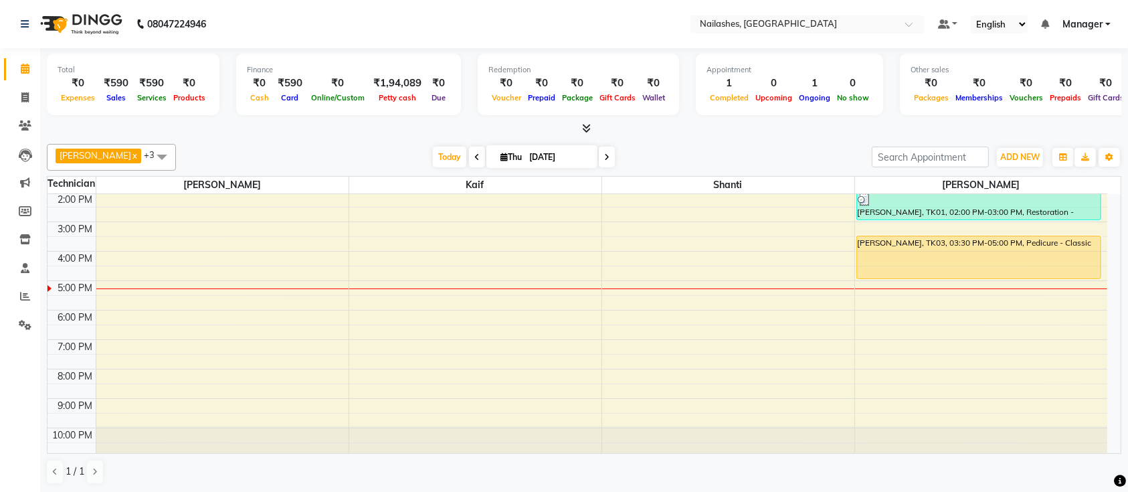
scroll to position [150, 0]
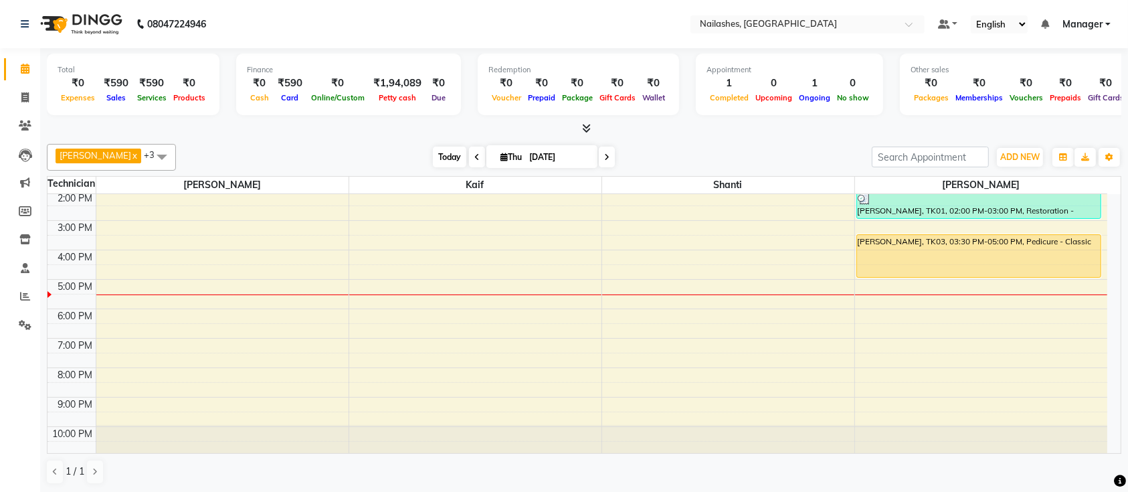
click at [433, 162] on span "Today" at bounding box center [449, 157] width 33 height 21
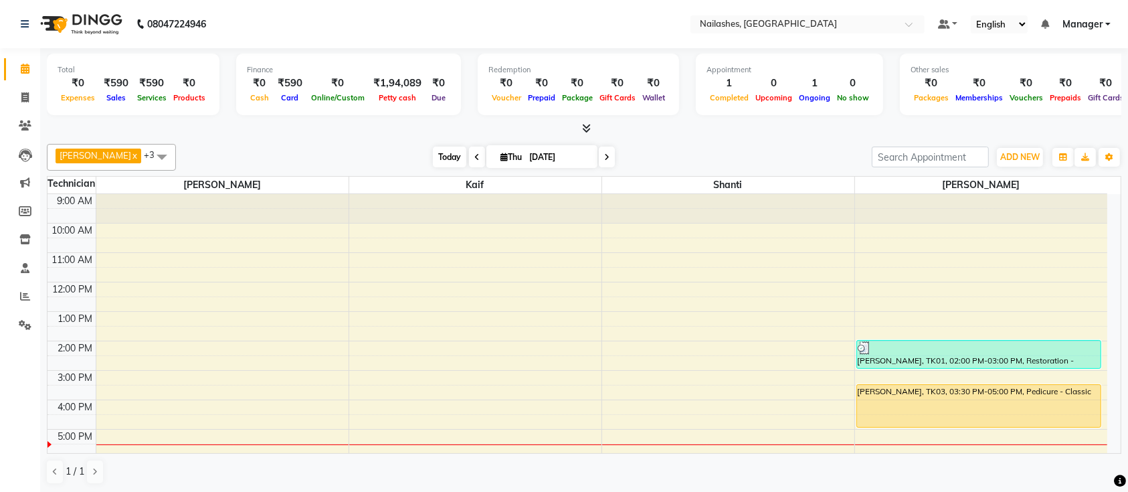
scroll to position [151, 0]
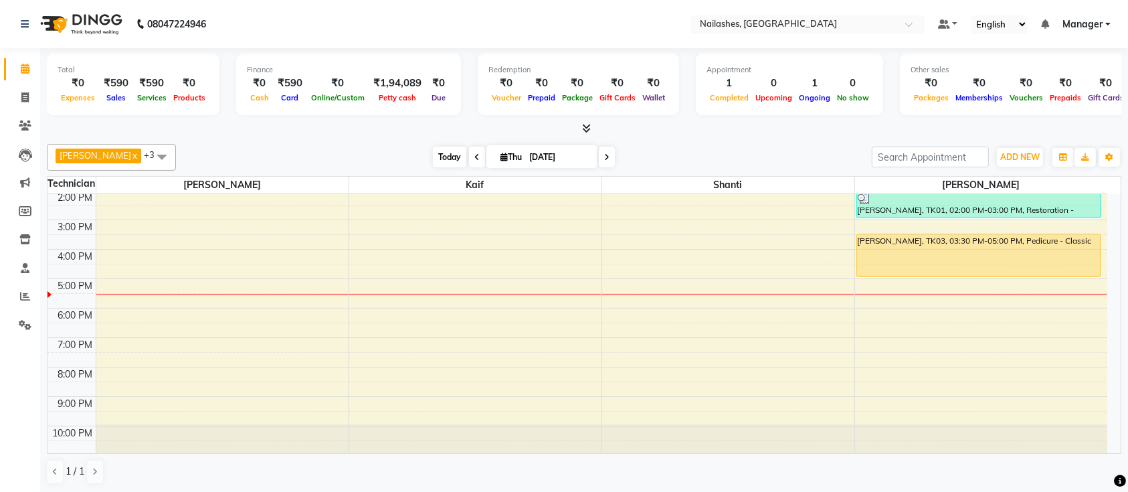
click at [433, 158] on span "Today" at bounding box center [449, 157] width 33 height 21
click at [441, 163] on span "Today" at bounding box center [449, 157] width 33 height 21
